Goal: Task Accomplishment & Management: Complete application form

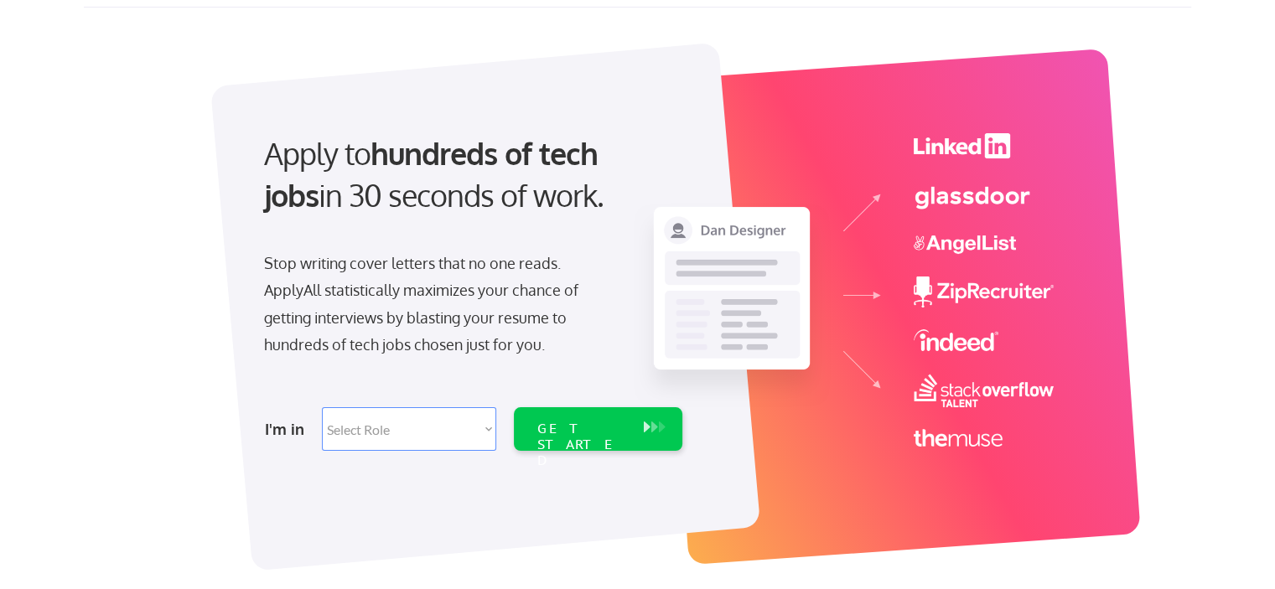
scroll to position [293, 0]
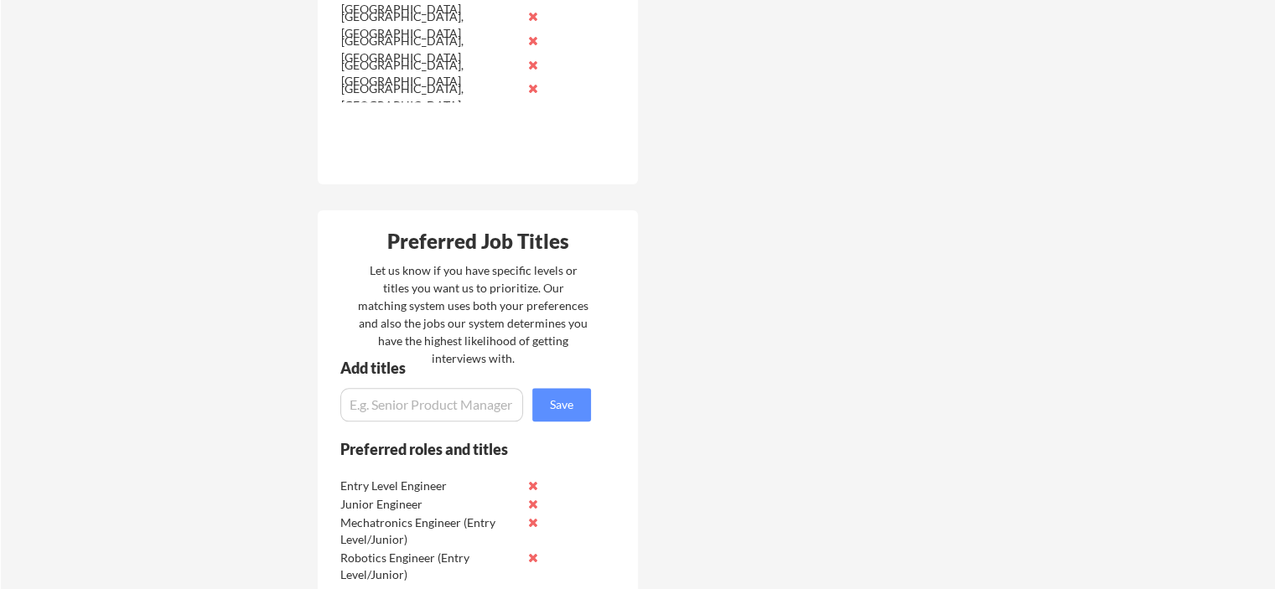
scroll to position [1760, 0]
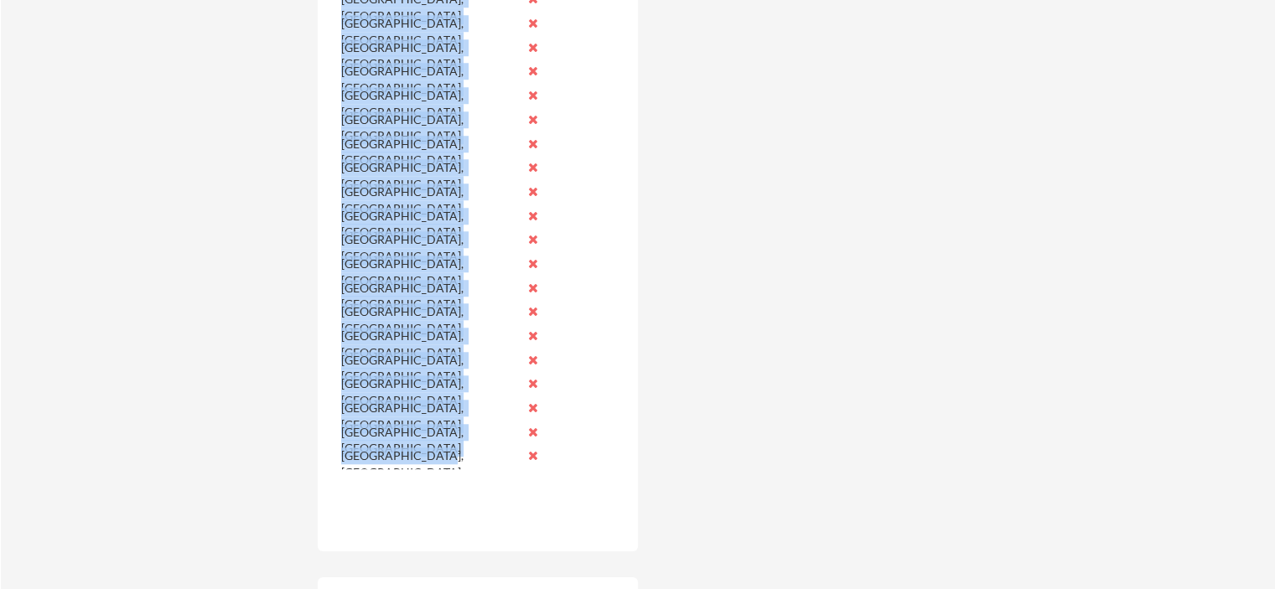
scroll to position [1658, 0]
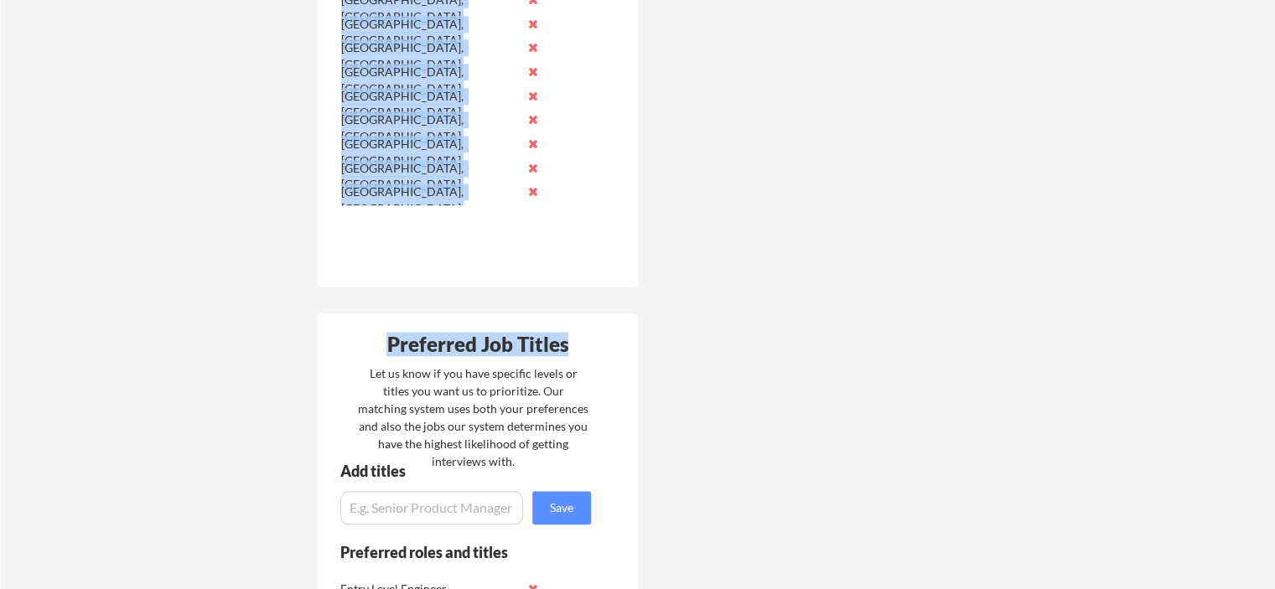
drag, startPoint x: 339, startPoint y: 267, endPoint x: 424, endPoint y: 217, distance: 99.2
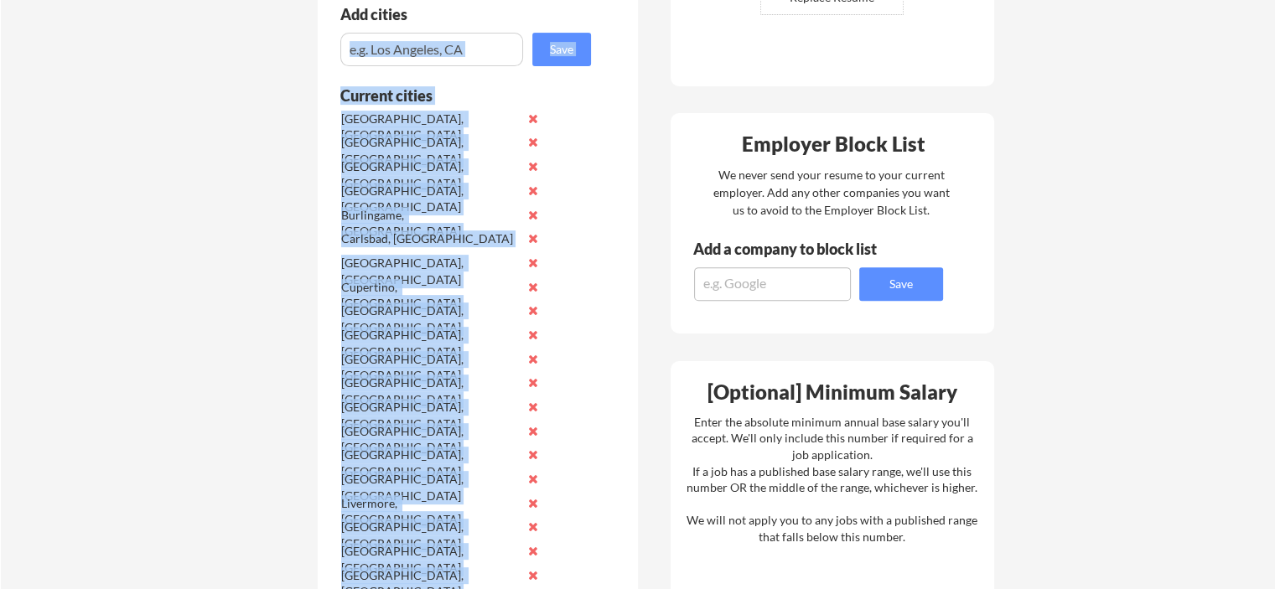
scroll to position [485, 0]
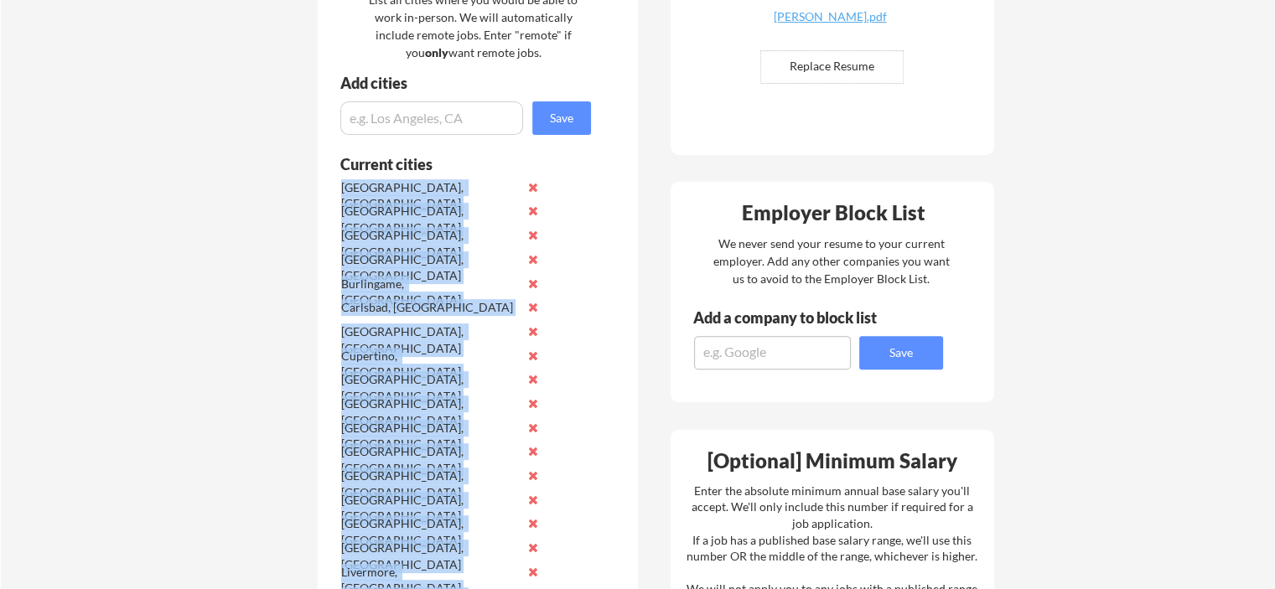
drag, startPoint x: 445, startPoint y: 194, endPoint x: 341, endPoint y: 180, distance: 104.8
copy div "Alameda, CA Anaheim, CA Berkeley, CA Burbank, CA Burlingame, CA Carlsbad, CA Co…"
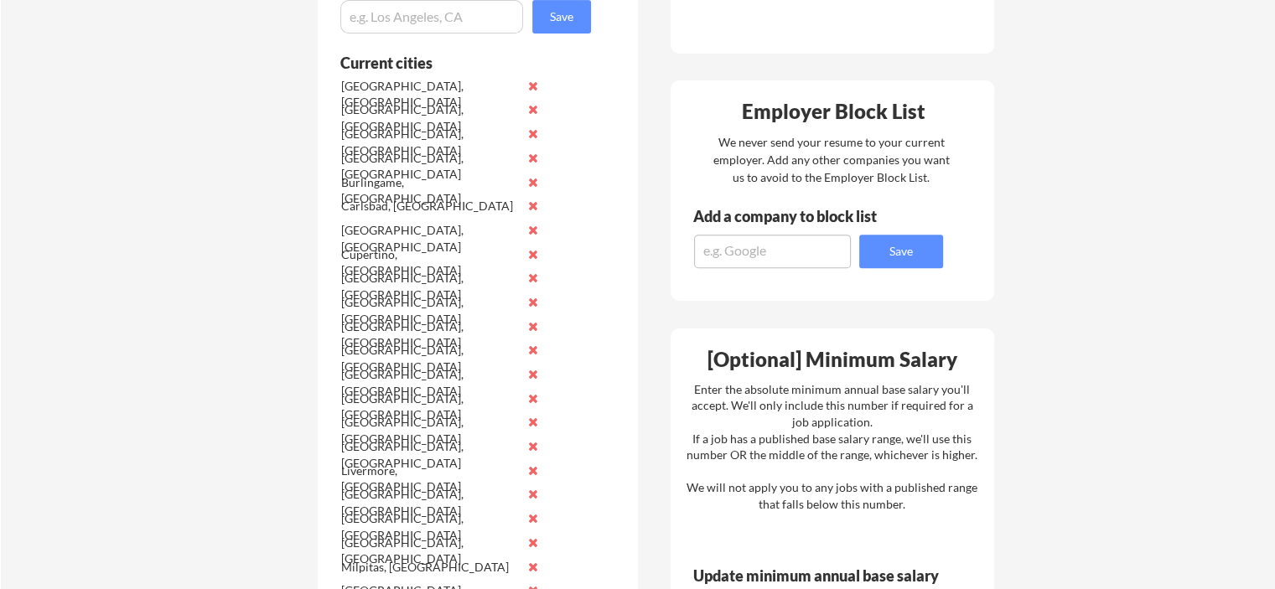
scroll to position [907, 0]
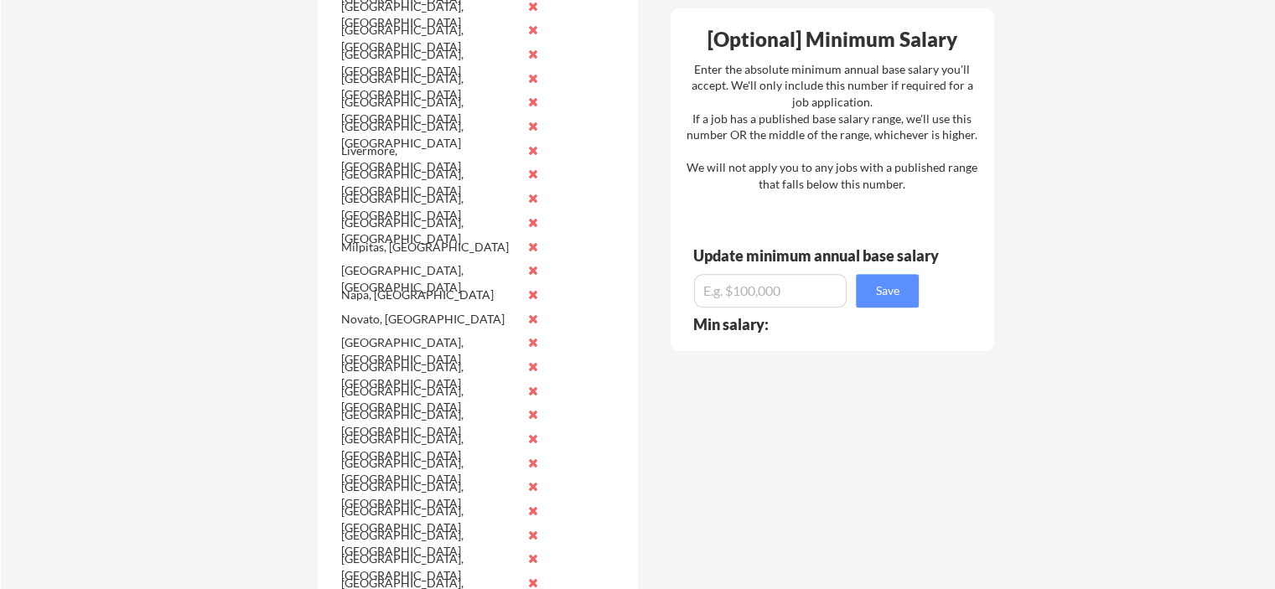
click at [533, 290] on button at bounding box center [532, 294] width 13 height 13
click at [534, 291] on button at bounding box center [532, 294] width 13 height 13
click at [533, 26] on button at bounding box center [532, 29] width 13 height 13
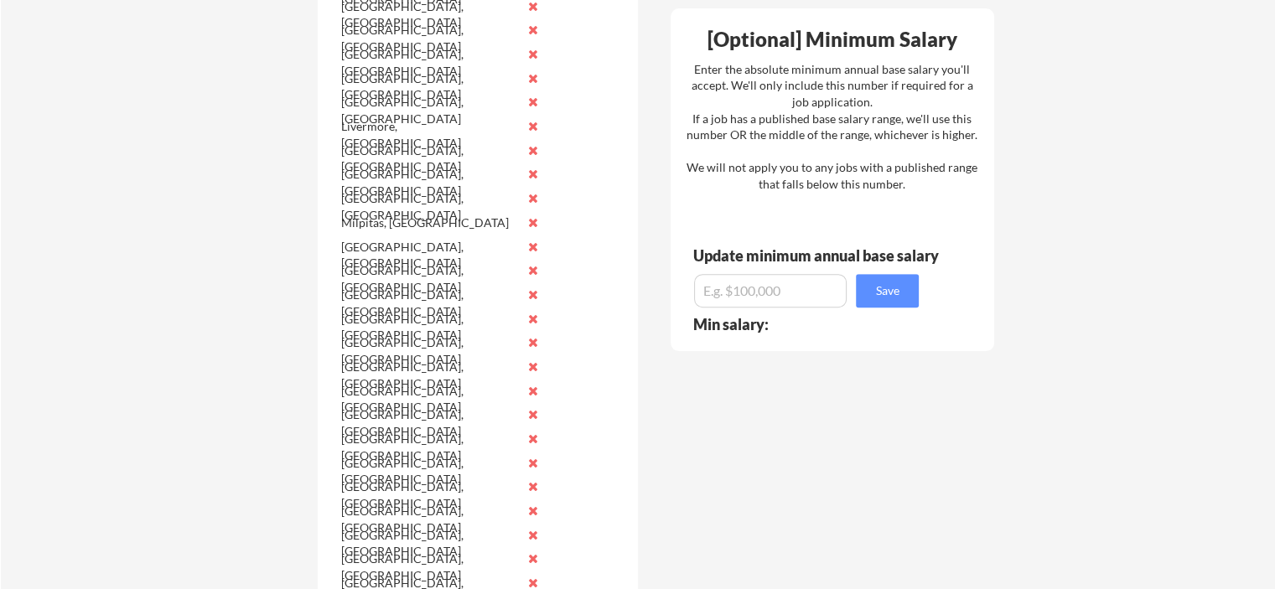
scroll to position [1435, 0]
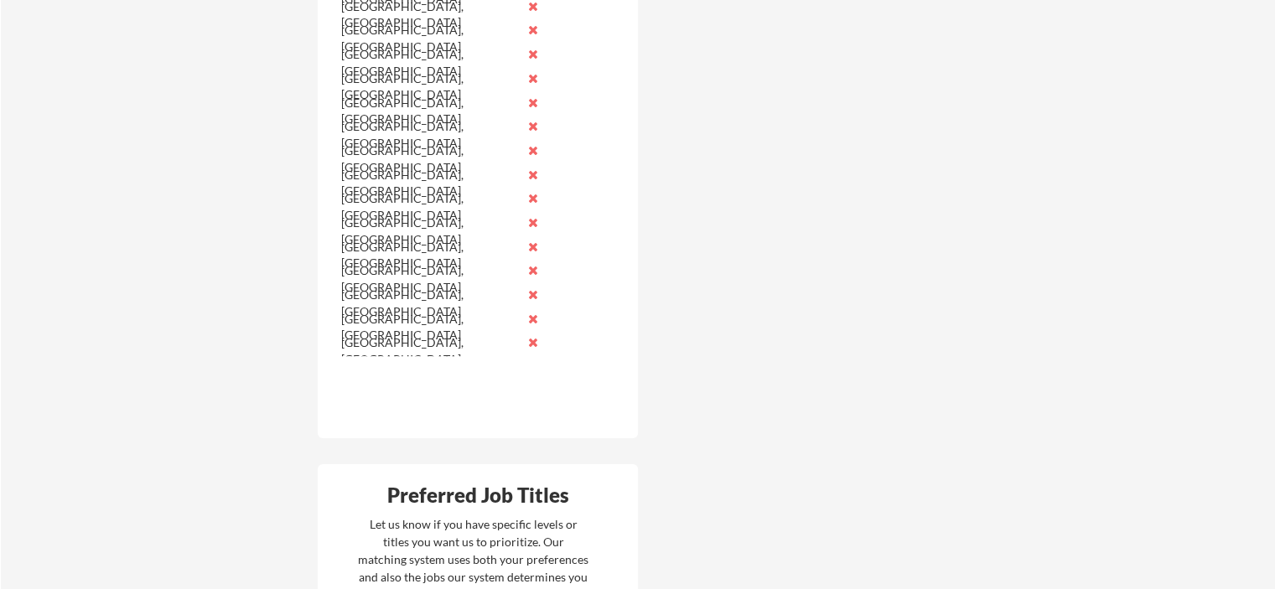
click at [530, 291] on button at bounding box center [532, 294] width 13 height 13
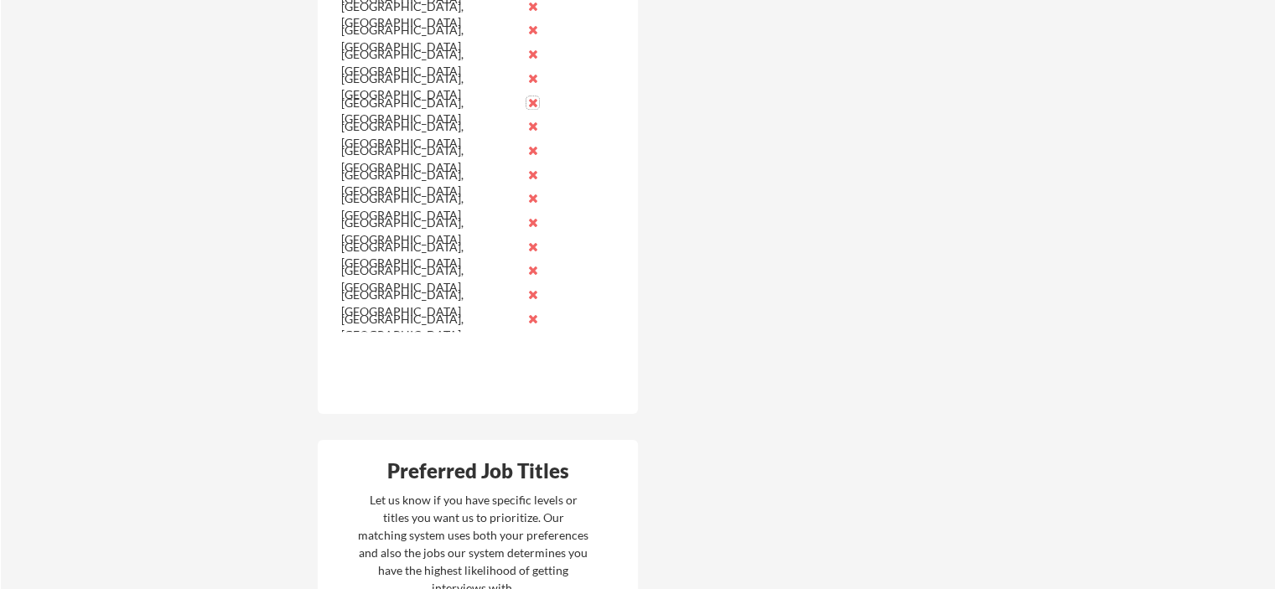
click at [532, 96] on button at bounding box center [532, 102] width 13 height 13
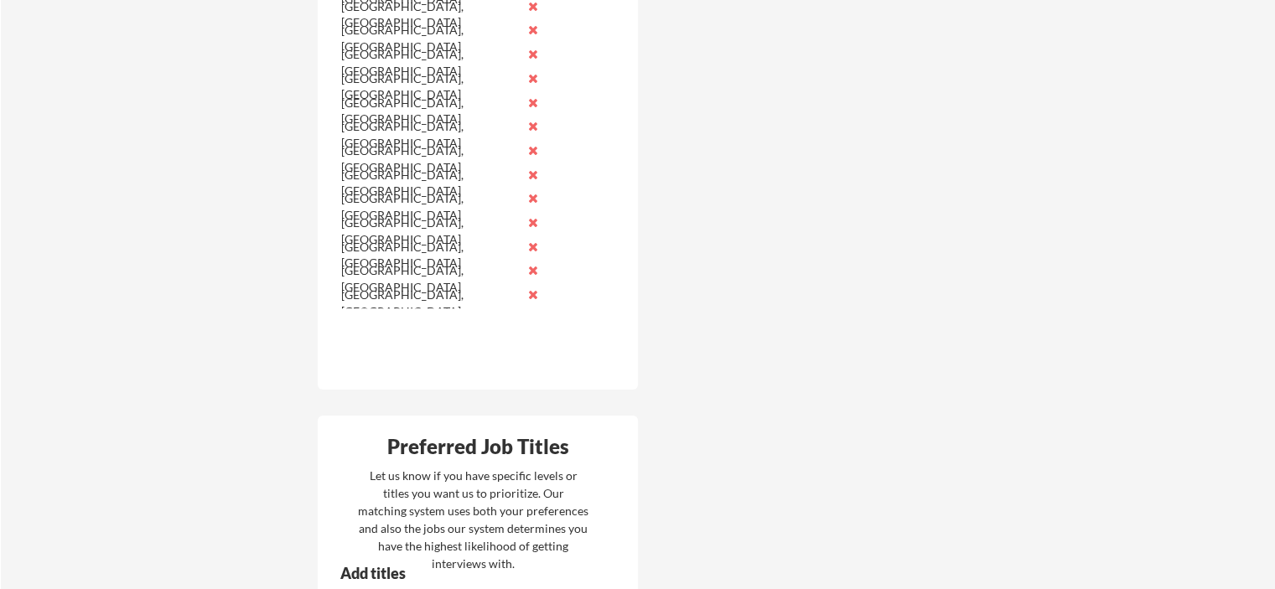
click at [533, 196] on button at bounding box center [532, 198] width 13 height 13
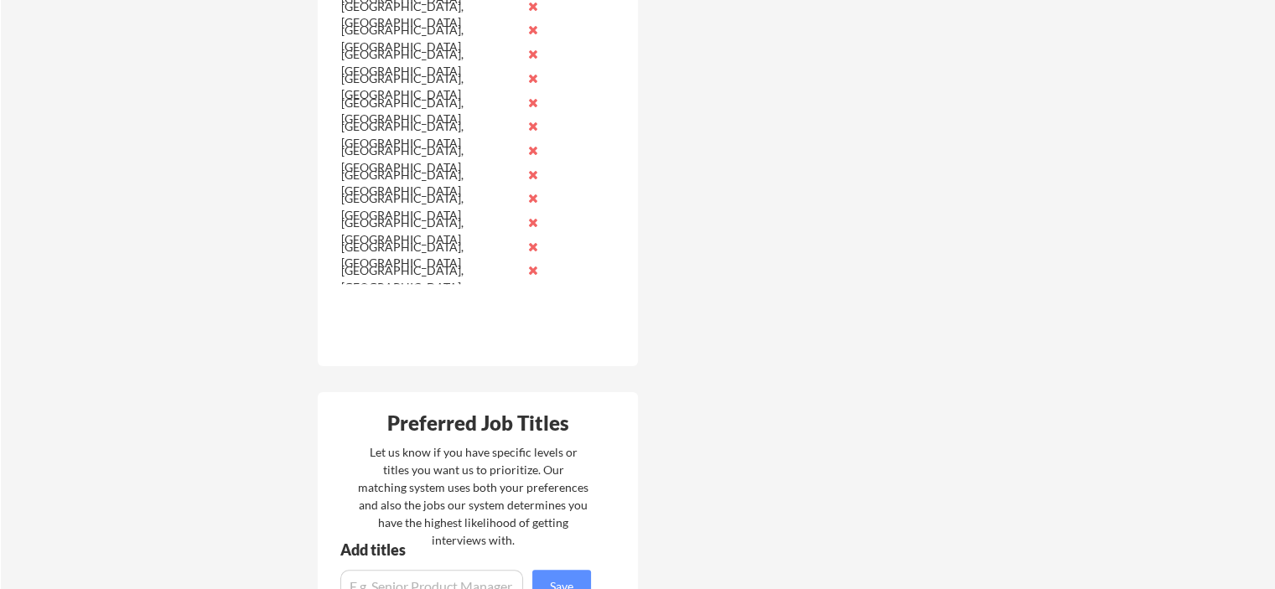
click at [532, 146] on button at bounding box center [532, 150] width 13 height 13
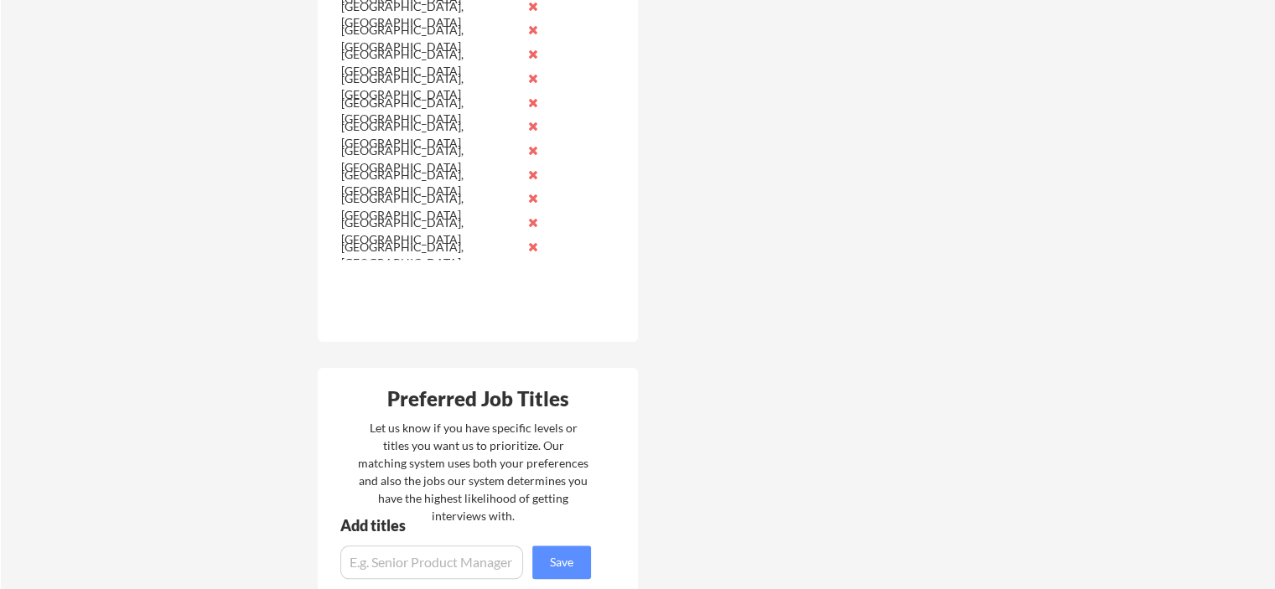
scroll to position [1027, 0]
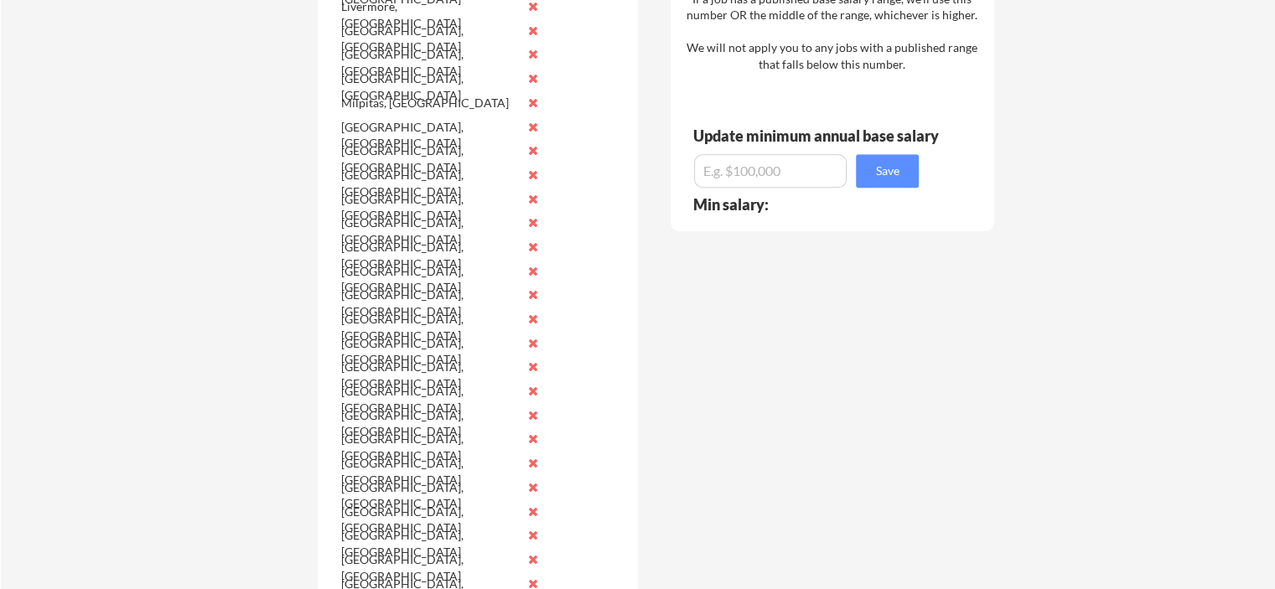
click at [528, 292] on button at bounding box center [532, 294] width 13 height 13
click at [530, 314] on button at bounding box center [532, 319] width 13 height 13
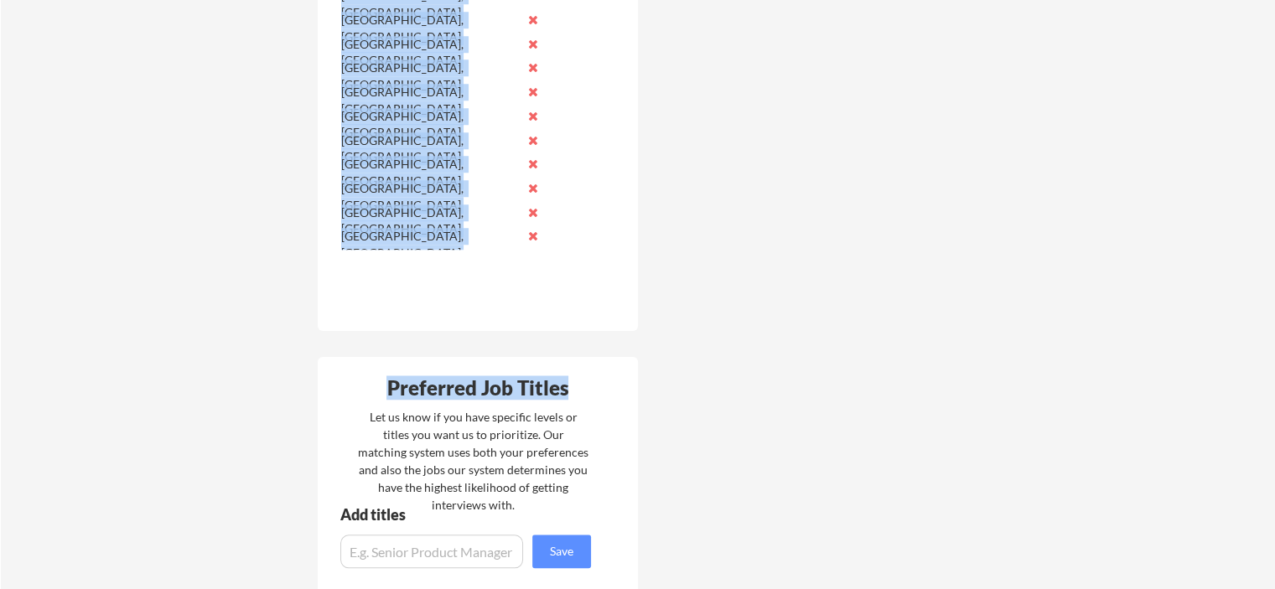
scroll to position [1422, 0]
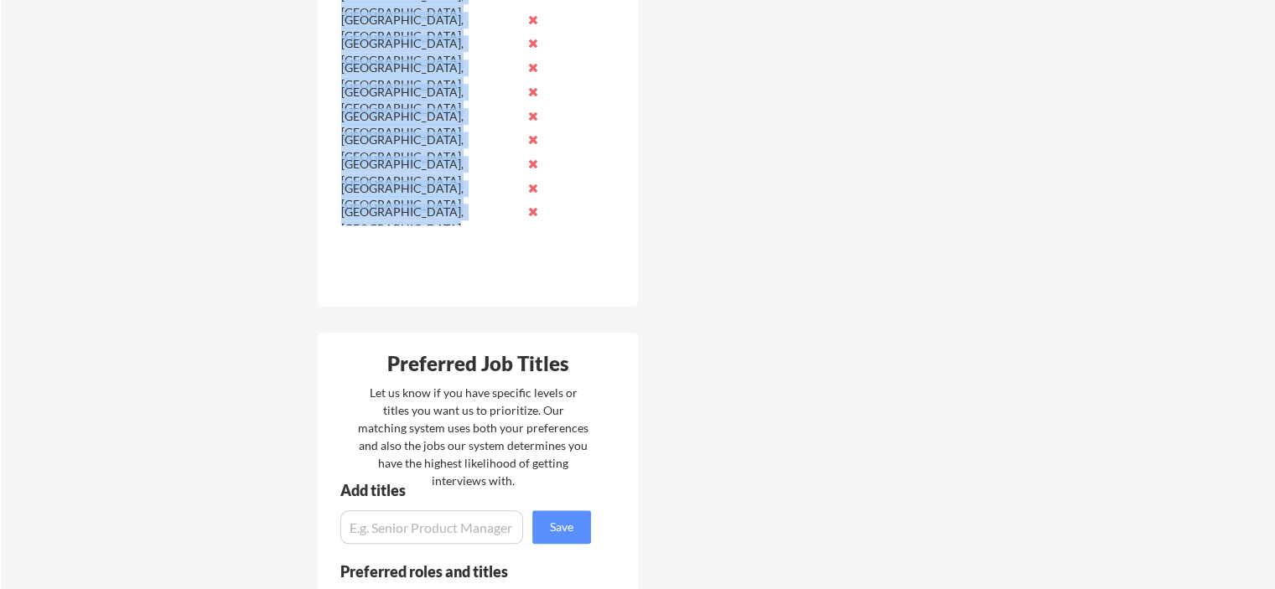
drag, startPoint x: 340, startPoint y: 341, endPoint x: 541, endPoint y: 215, distance: 237.2
copy div "Alameda, CA Anaheim, CA Berkeley, CA Burbank, CA Burlingame, CA Carlsbad, CA Co…"
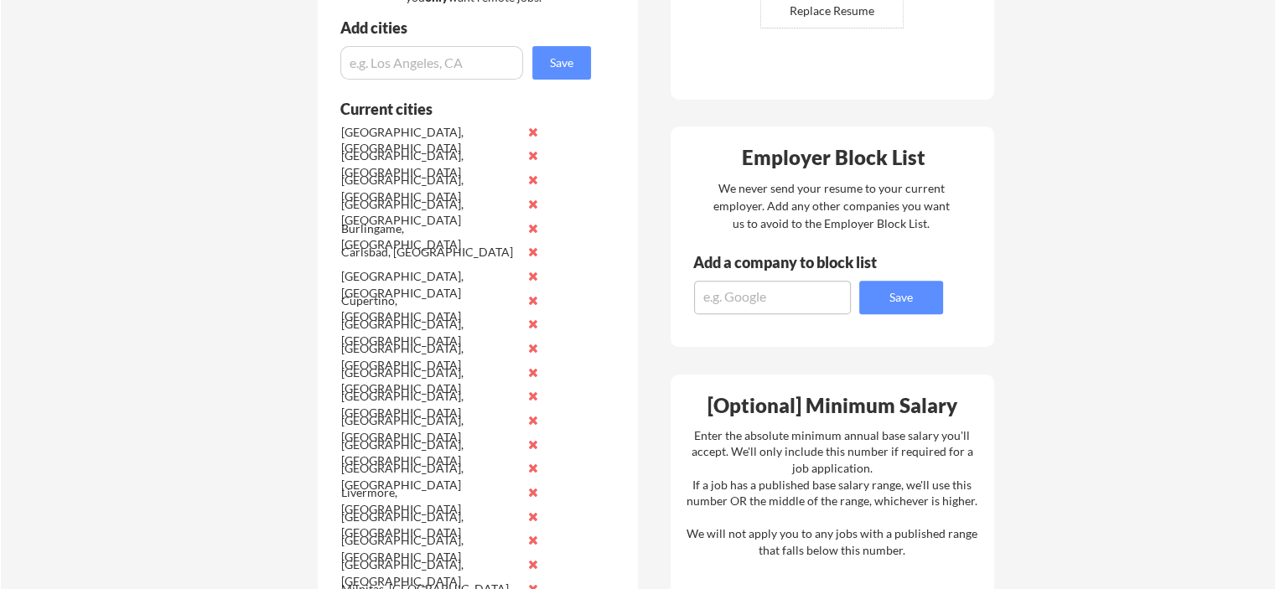
scroll to position [416, 0]
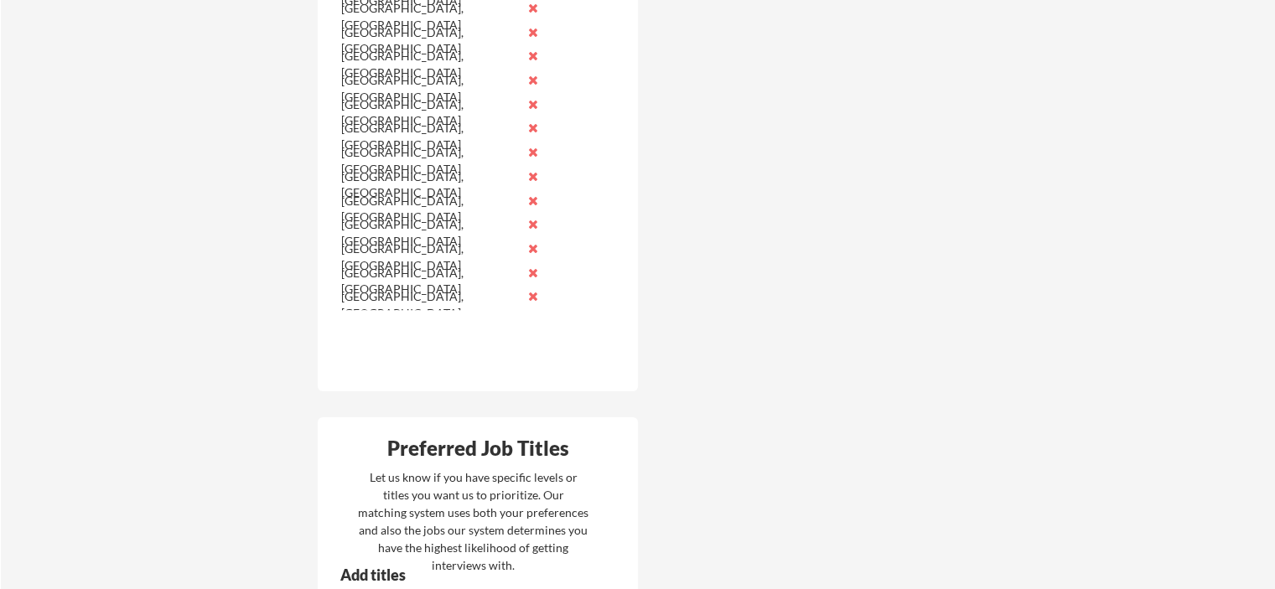
scroll to position [1338, 0]
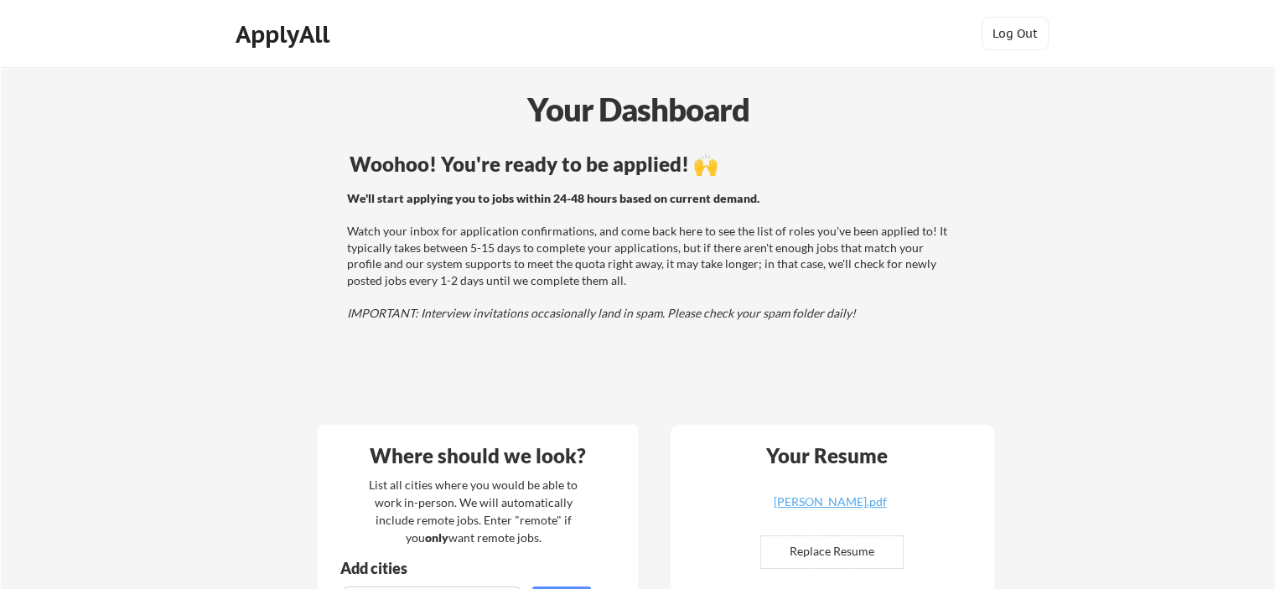
scroll to position [1027, 0]
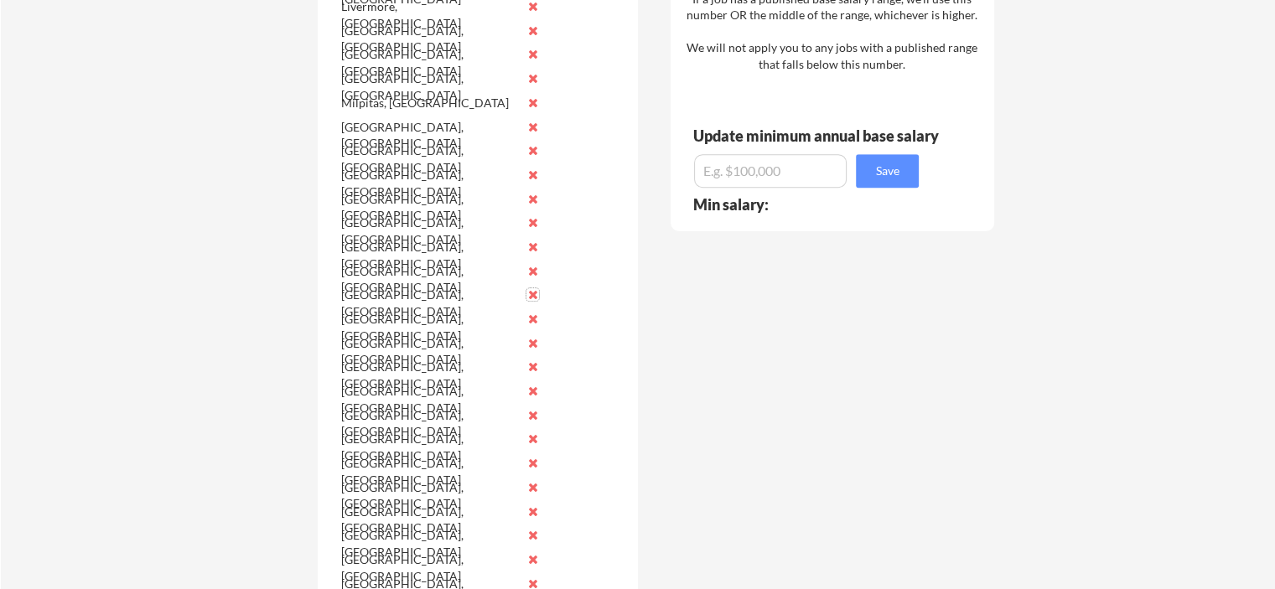
click at [530, 296] on button at bounding box center [532, 294] width 13 height 13
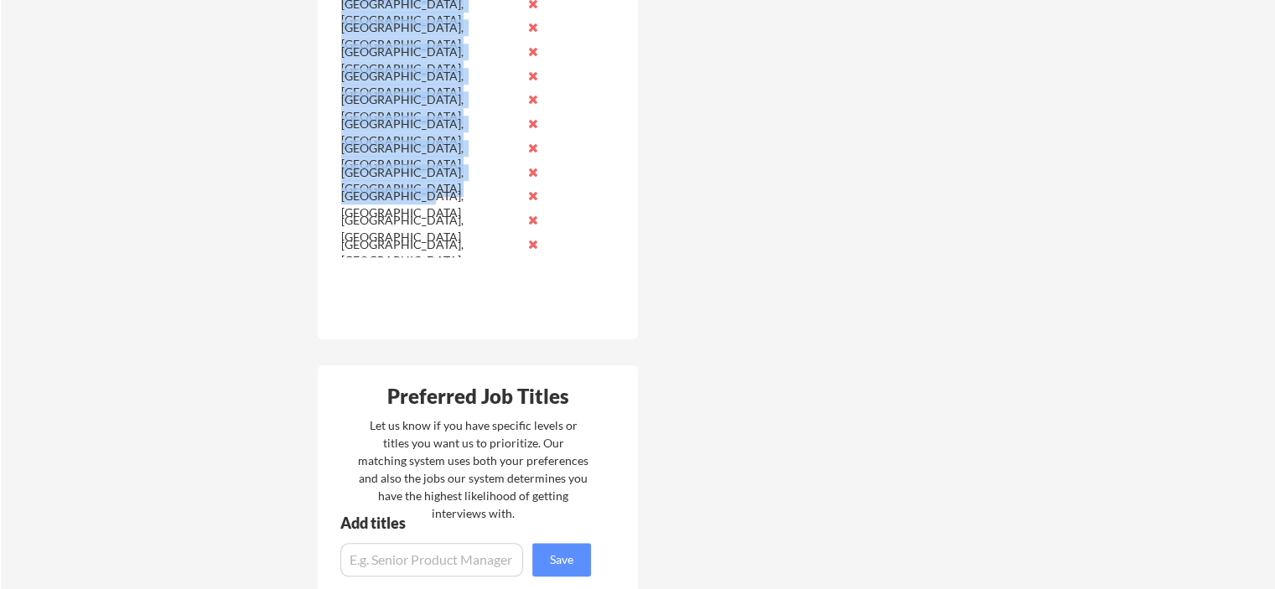
scroll to position [1362, 0]
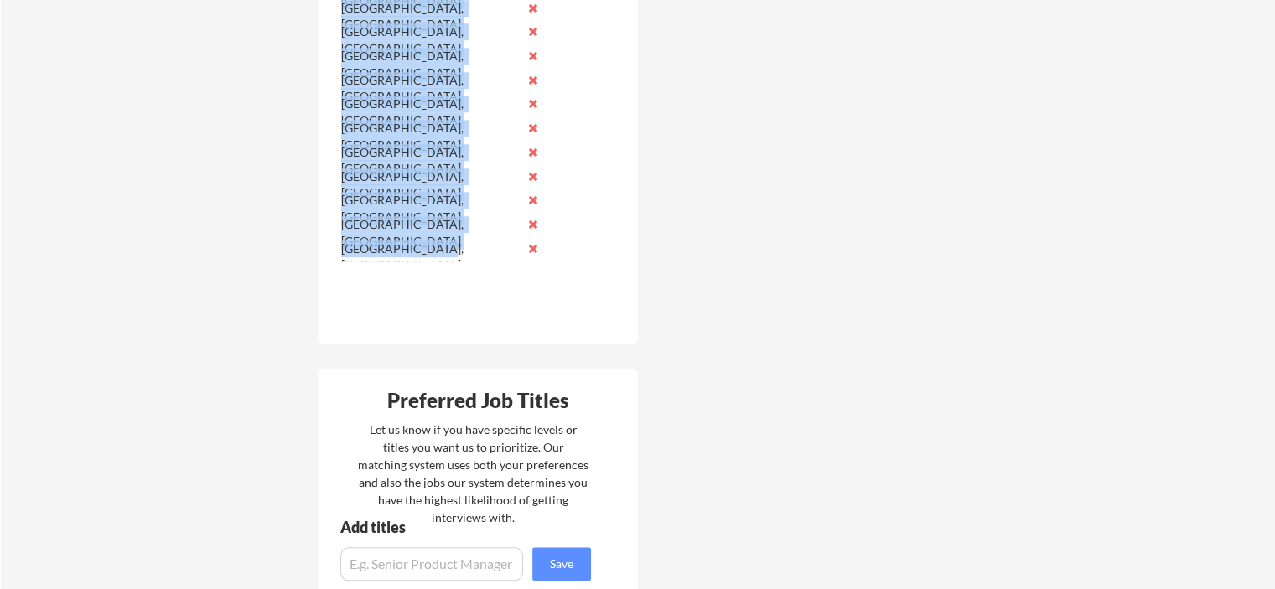
drag, startPoint x: 340, startPoint y: 230, endPoint x: 483, endPoint y: 252, distance: 144.1
copy div "[GEOGRAPHIC_DATA], [GEOGRAPHIC_DATA] [GEOGRAPHIC_DATA], [GEOGRAPHIC_DATA] [GEOG…"
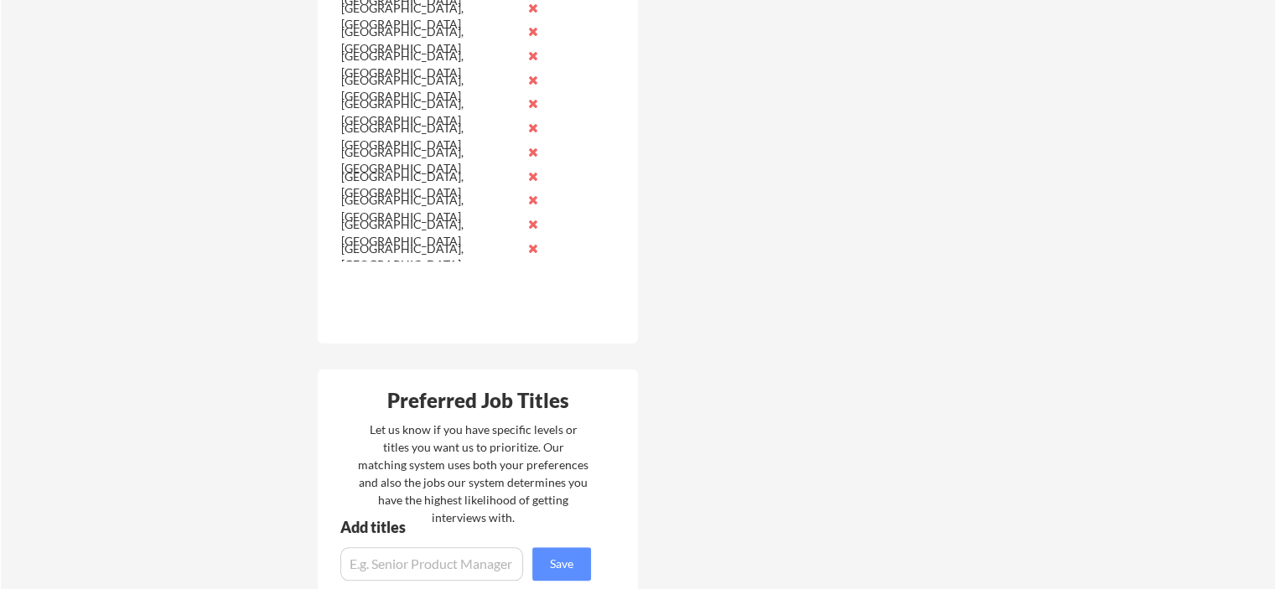
click at [996, 225] on div "Where should we look? List all cities where you would be able to work in-person…" at bounding box center [655, 154] width 705 height 2210
